Goal: Navigation & Orientation: Find specific page/section

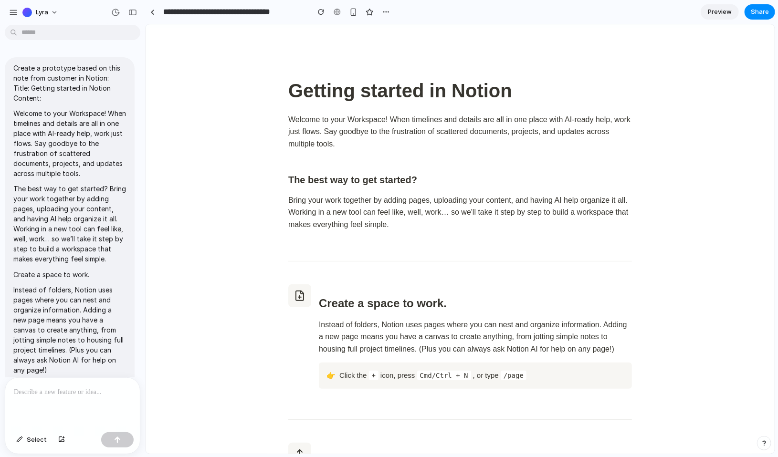
scroll to position [549, 0]
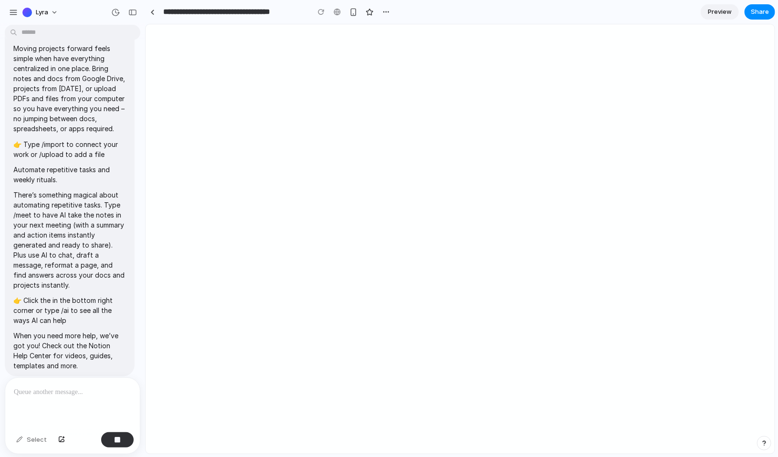
scroll to position [399, 0]
